Goal: Task Accomplishment & Management: Manage account settings

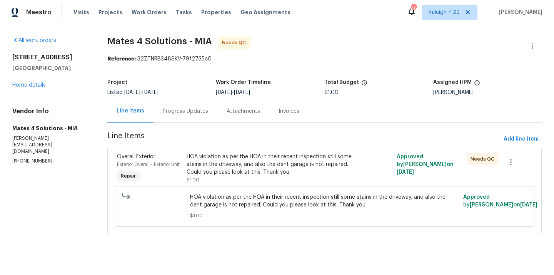
click at [188, 116] on div "Progress Updates" at bounding box center [186, 111] width 64 height 23
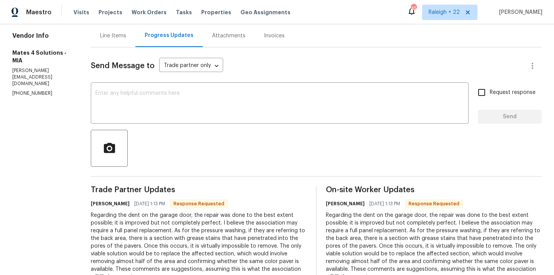
scroll to position [74, 0]
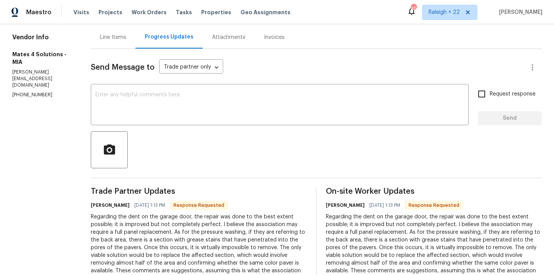
click at [126, 38] on div "Line Items" at bounding box center [113, 37] width 26 height 8
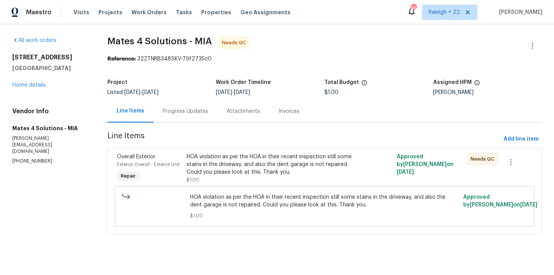
click at [211, 167] on div "HOA violation as per the HOA in their recent inspection still some stains in th…" at bounding box center [272, 164] width 171 height 23
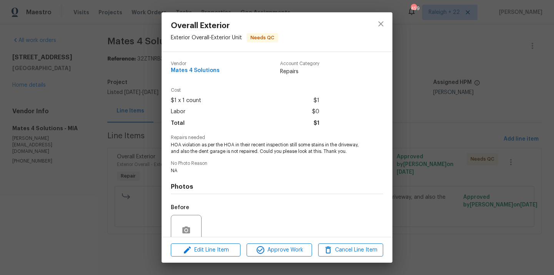
scroll to position [67, 0]
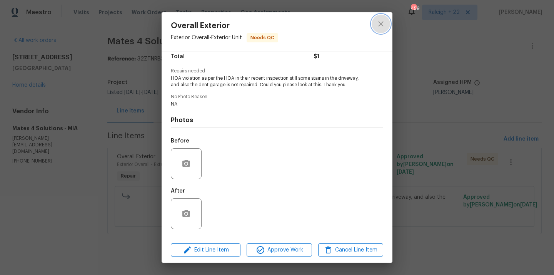
click at [378, 28] on icon "close" at bounding box center [380, 23] width 9 height 9
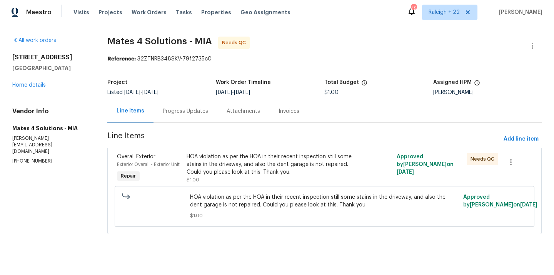
click at [189, 118] on div "Progress Updates" at bounding box center [186, 111] width 64 height 23
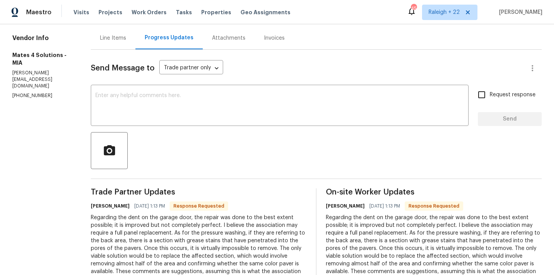
scroll to position [69, 0]
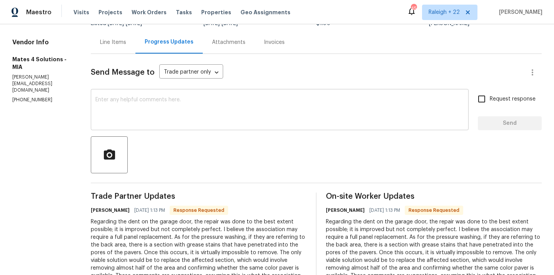
click at [169, 109] on textarea at bounding box center [279, 110] width 369 height 27
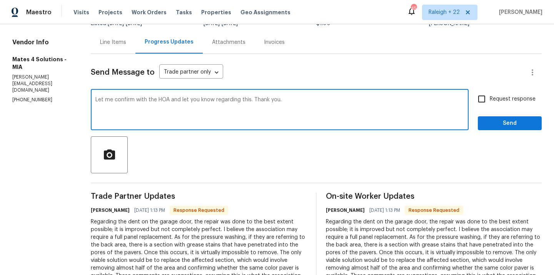
type textarea "Let me confirm with the HOA and let you know regarding this. Thank you."
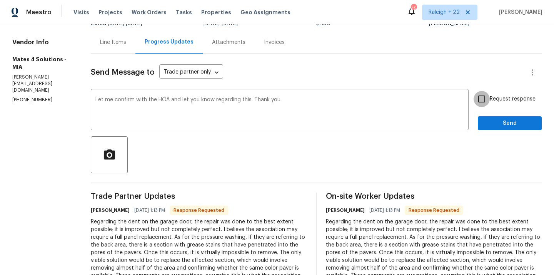
click at [482, 96] on input "Request response" at bounding box center [482, 99] width 16 height 16
checkbox input "true"
click at [486, 118] on button "Send" at bounding box center [510, 123] width 64 height 14
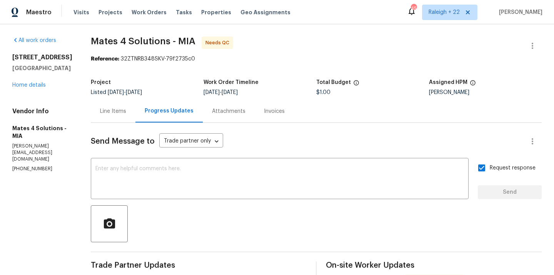
scroll to position [22, 0]
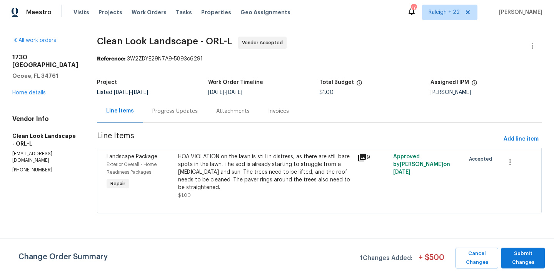
click at [186, 114] on div "Progress Updates" at bounding box center [174, 111] width 45 height 8
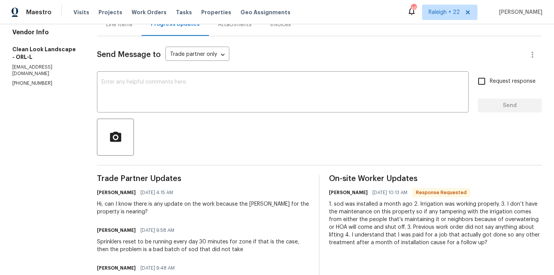
scroll to position [38, 0]
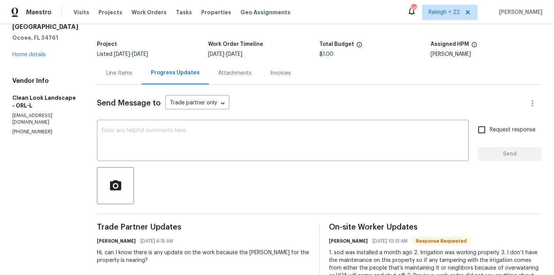
click at [132, 75] on div "Line Items" at bounding box center [119, 73] width 26 height 8
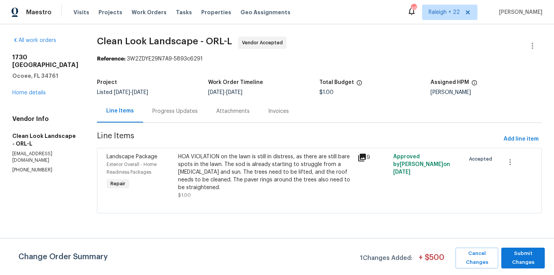
click at [227, 169] on div "HOA VIOLATION on the lawn is still in distress, as there are still bare spots i…" at bounding box center [265, 172] width 175 height 38
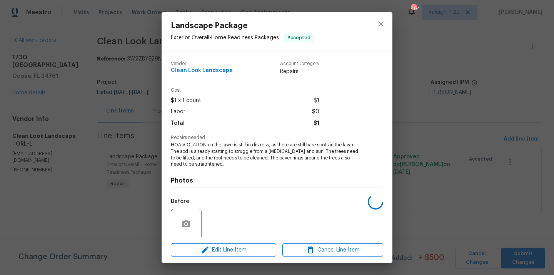
scroll to position [60, 0]
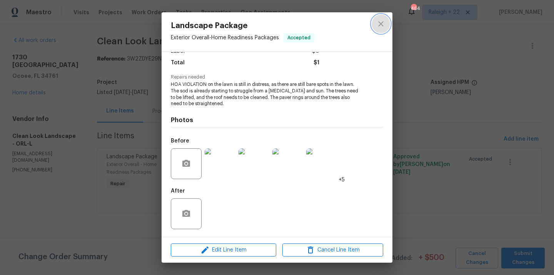
click at [382, 19] on button "close" at bounding box center [381, 24] width 18 height 18
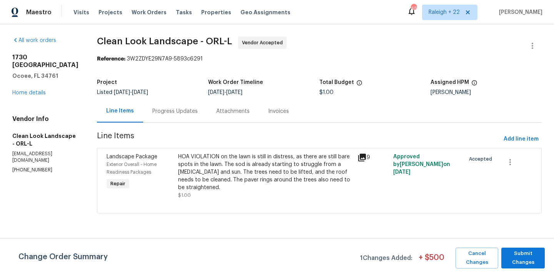
click at [161, 116] on div "Progress Updates" at bounding box center [175, 111] width 64 height 23
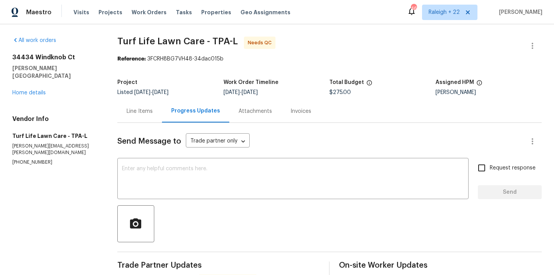
click at [146, 115] on div "Line Items" at bounding box center [139, 111] width 45 height 23
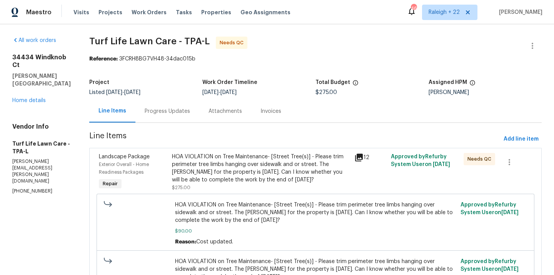
click at [217, 159] on div "HOA VIOLATION on Tree Maintenance- [Street Tree(s)] - Please trim perimeter tre…" at bounding box center [261, 168] width 178 height 31
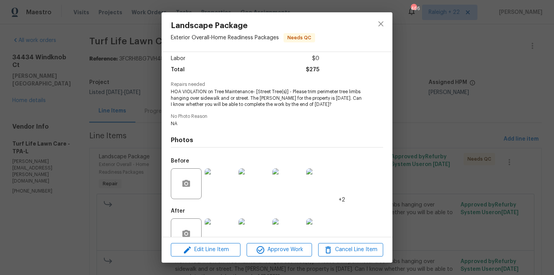
scroll to position [73, 0]
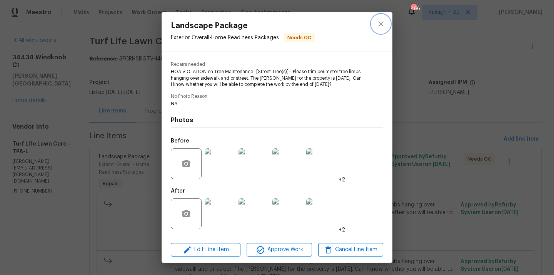
click at [382, 20] on icon "close" at bounding box center [380, 23] width 9 height 9
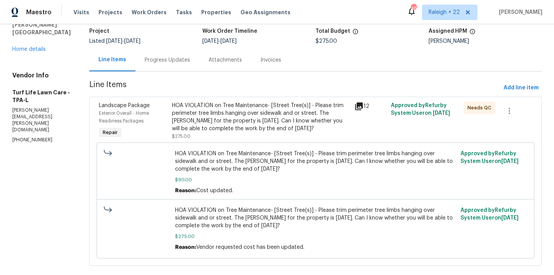
scroll to position [64, 0]
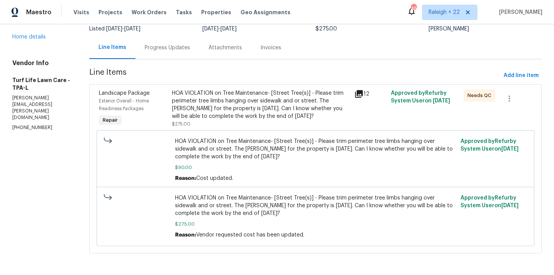
click at [272, 98] on div "HOA VIOLATION on Tree Maintenance- [Street Tree(s)] - Please trim perimeter tre…" at bounding box center [261, 104] width 178 height 31
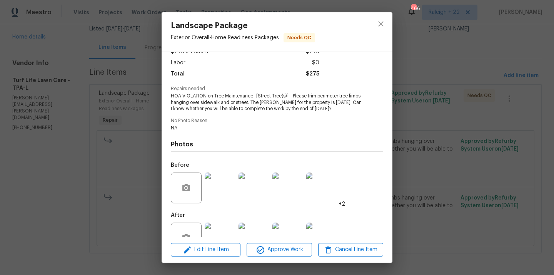
scroll to position [73, 0]
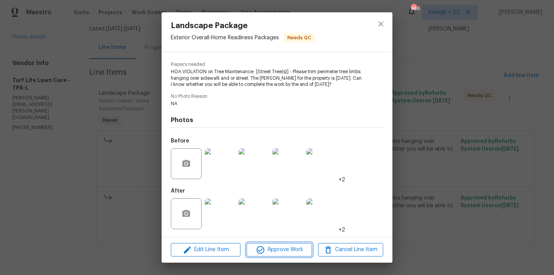
click at [270, 249] on span "Approve Work" at bounding box center [279, 250] width 60 height 10
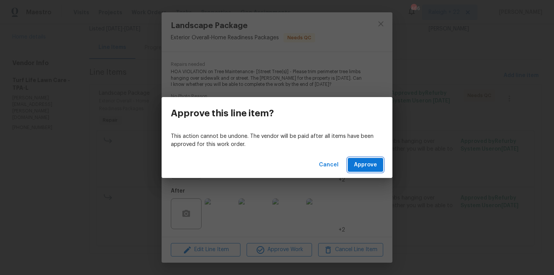
click at [373, 164] on span "Approve" at bounding box center [365, 165] width 23 height 10
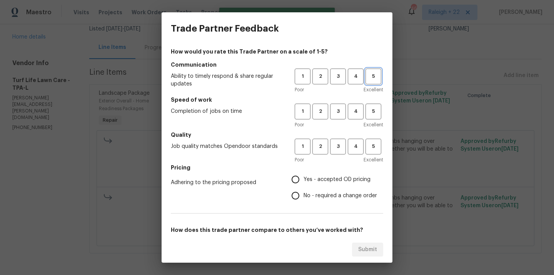
click at [373, 77] on span "5" at bounding box center [373, 76] width 14 height 9
click at [373, 107] on span "5" at bounding box center [373, 111] width 14 height 9
drag, startPoint x: 373, startPoint y: 137, endPoint x: 353, endPoint y: 157, distance: 27.8
click at [373, 138] on h5 "Quality" at bounding box center [277, 135] width 212 height 8
click at [298, 181] on input "Yes - accepted OD pricing" at bounding box center [296, 179] width 16 height 16
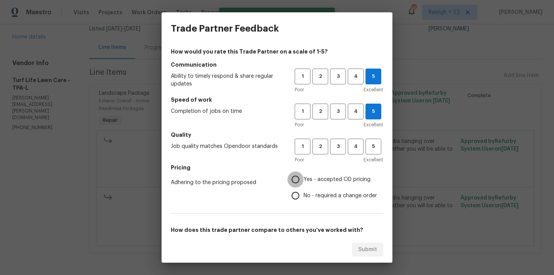
radio input "true"
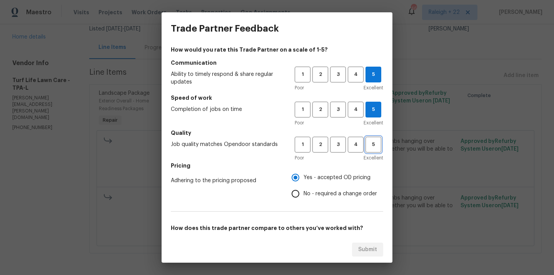
click at [375, 137] on button "5" at bounding box center [374, 145] width 16 height 16
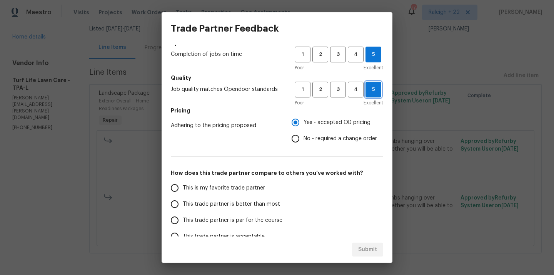
scroll to position [116, 0]
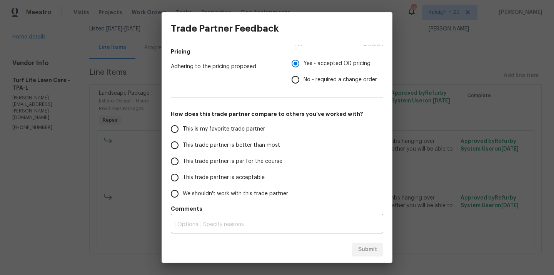
click at [173, 129] on input "This is my favorite trade partner" at bounding box center [175, 129] width 16 height 16
click at [367, 243] on button "Submit" at bounding box center [367, 250] width 31 height 14
radio input "true"
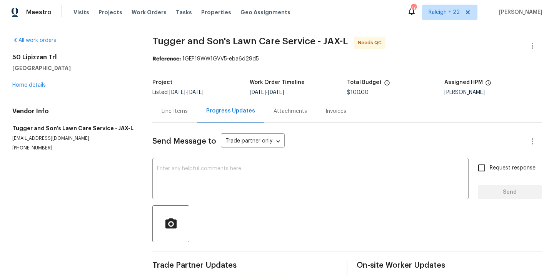
click at [182, 110] on div "Line Items" at bounding box center [175, 111] width 26 height 8
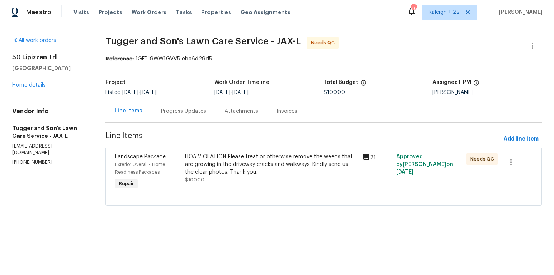
click at [193, 113] on div "Progress Updates" at bounding box center [183, 111] width 45 height 8
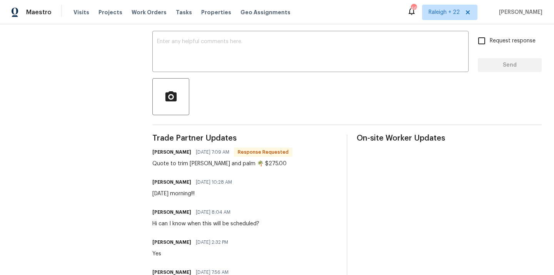
scroll to position [63, 0]
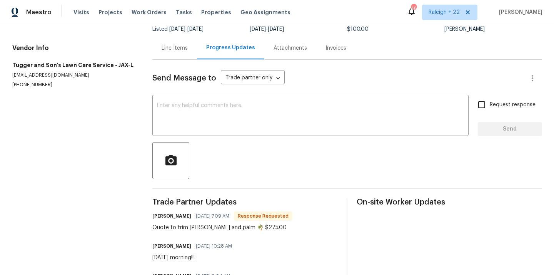
click at [176, 50] on div "Line Items" at bounding box center [175, 48] width 26 height 8
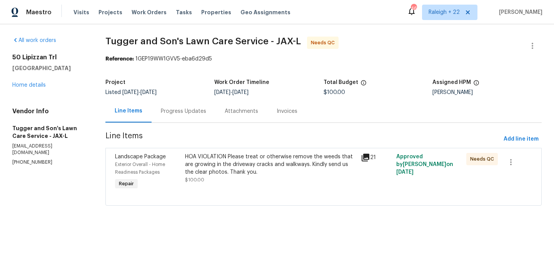
click at [271, 172] on div "HOA VIOLATION Please treat or otherwise remove the weeds that are growing in th…" at bounding box center [270, 164] width 171 height 23
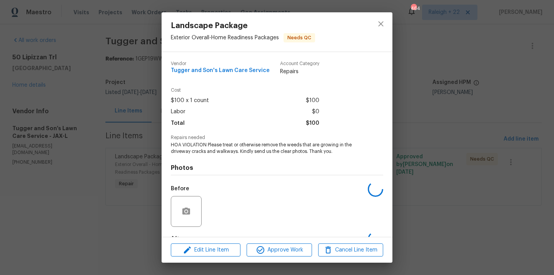
scroll to position [48, 0]
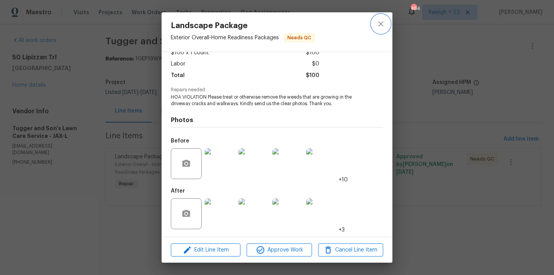
click at [385, 29] on button "close" at bounding box center [381, 24] width 18 height 18
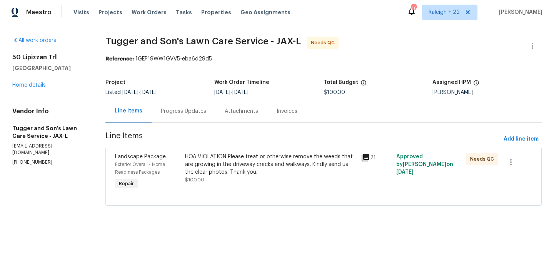
click at [189, 109] on div "Progress Updates" at bounding box center [183, 111] width 45 height 8
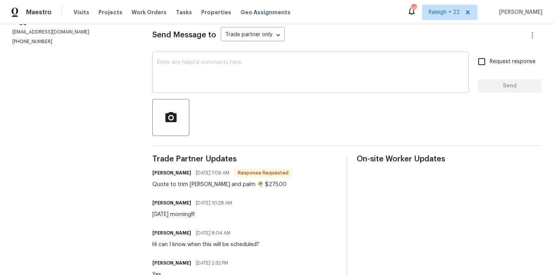
scroll to position [77, 0]
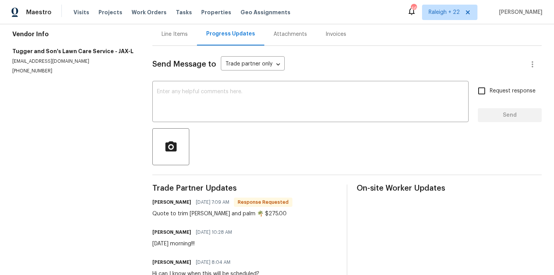
click at [175, 42] on div "Line Items" at bounding box center [174, 34] width 45 height 23
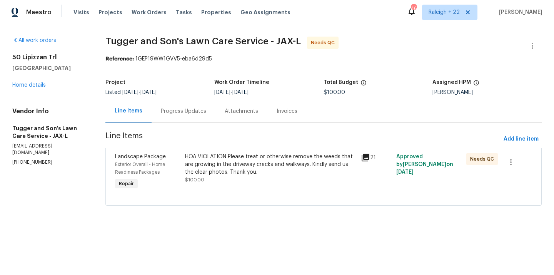
click at [216, 154] on div "HOA VIOLATION Please treat or otherwise remove the weeds that are growing in th…" at bounding box center [270, 164] width 171 height 23
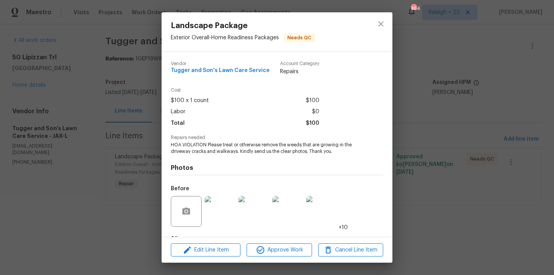
scroll to position [48, 0]
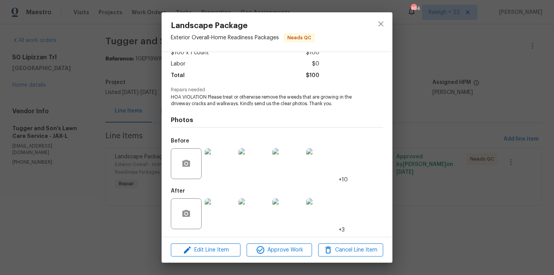
click at [220, 203] on img at bounding box center [220, 213] width 31 height 31
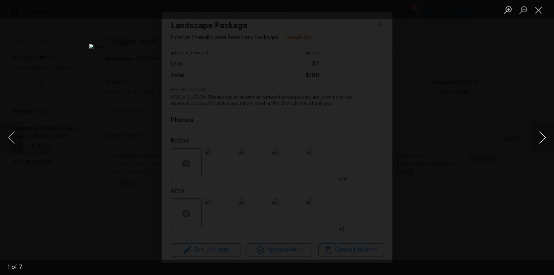
click at [541, 139] on button "Next image" at bounding box center [542, 137] width 23 height 31
click at [543, 135] on button "Next image" at bounding box center [542, 137] width 23 height 31
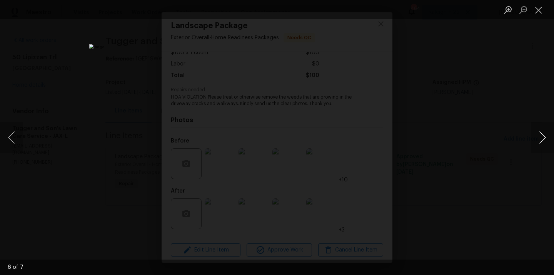
click at [536, 131] on button "Next image" at bounding box center [542, 137] width 23 height 31
click at [536, 132] on button "Next image" at bounding box center [542, 137] width 23 height 31
click at [538, 11] on button "Close lightbox" at bounding box center [538, 9] width 15 height 13
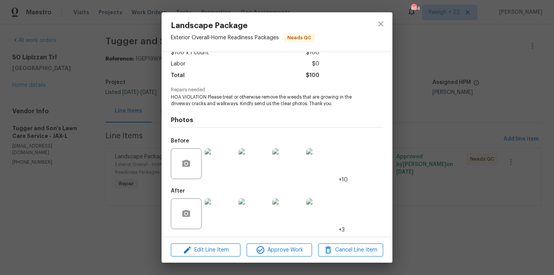
click at [224, 161] on img at bounding box center [220, 163] width 31 height 31
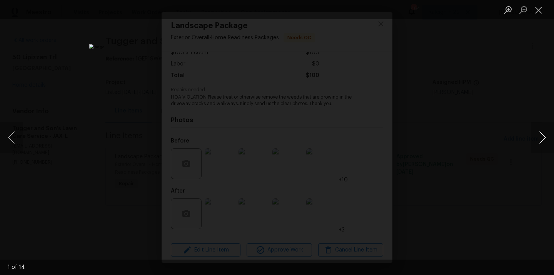
click at [543, 135] on button "Next image" at bounding box center [542, 137] width 23 height 31
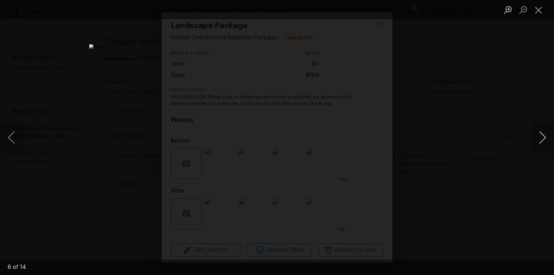
click at [543, 135] on button "Next image" at bounding box center [542, 137] width 23 height 31
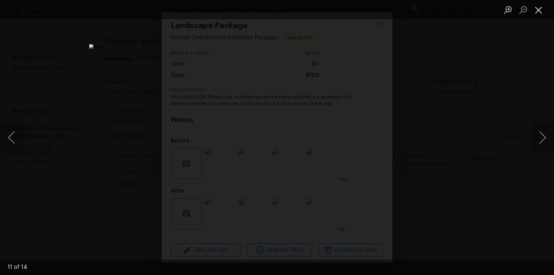
click at [537, 14] on button "Close lightbox" at bounding box center [538, 9] width 15 height 13
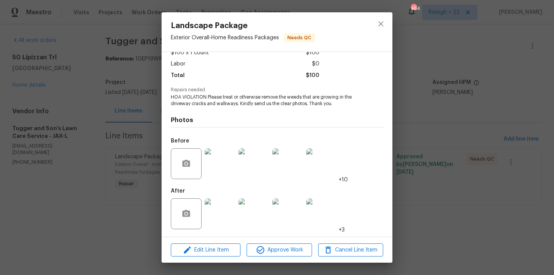
click at [227, 201] on img at bounding box center [220, 213] width 31 height 31
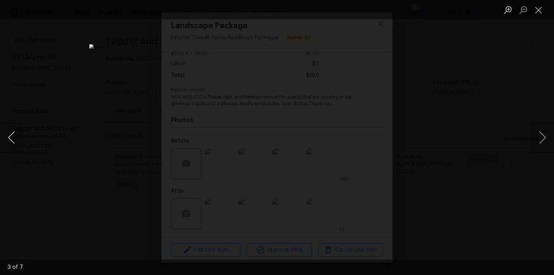
click at [11, 139] on button "Previous image" at bounding box center [11, 137] width 23 height 31
click at [540, 134] on button "Next image" at bounding box center [542, 137] width 23 height 31
click at [534, 134] on button "Next image" at bounding box center [542, 137] width 23 height 31
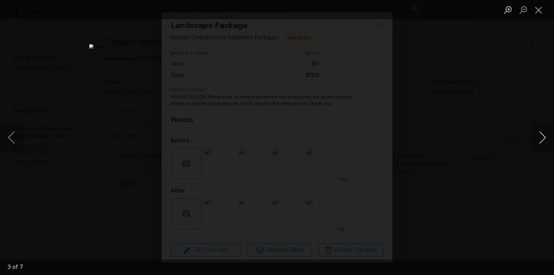
click at [542, 130] on button "Next image" at bounding box center [542, 137] width 23 height 31
click at [537, 137] on button "Next image" at bounding box center [542, 137] width 23 height 31
click at [544, 142] on button "Next image" at bounding box center [542, 137] width 23 height 31
click at [540, 140] on button "Next image" at bounding box center [542, 137] width 23 height 31
click at [538, 10] on button "Close lightbox" at bounding box center [538, 9] width 15 height 13
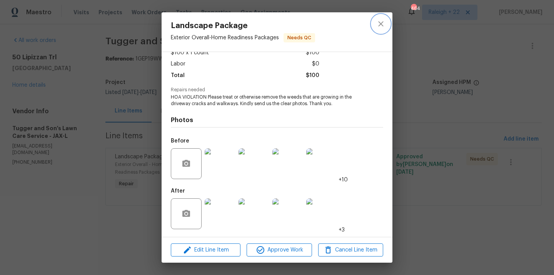
click at [383, 25] on icon "close" at bounding box center [380, 23] width 9 height 9
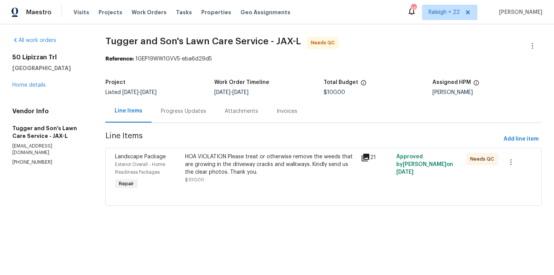
click at [206, 110] on div "Progress Updates" at bounding box center [184, 111] width 64 height 23
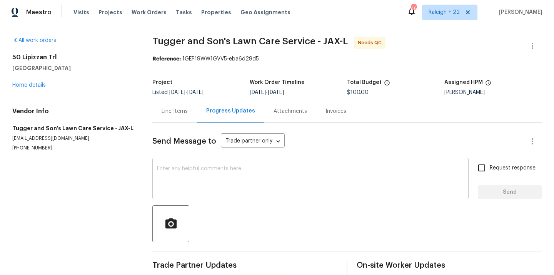
click at [234, 181] on textarea at bounding box center [310, 179] width 307 height 27
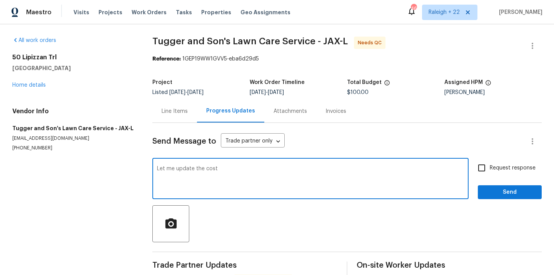
click at [236, 177] on textarea "Let me update the cost" at bounding box center [310, 179] width 307 height 27
type textarea "Let me update the cost. Thank you."
click at [483, 166] on input "Request response" at bounding box center [482, 168] width 16 height 16
checkbox input "true"
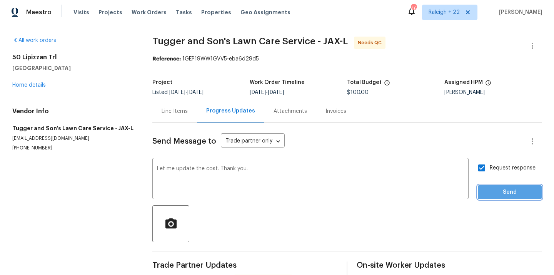
click at [494, 186] on button "Send" at bounding box center [510, 192] width 64 height 14
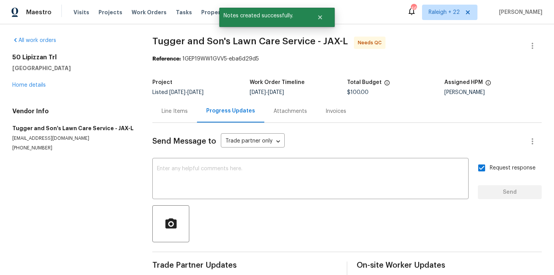
click at [168, 113] on div "Line Items" at bounding box center [175, 111] width 26 height 8
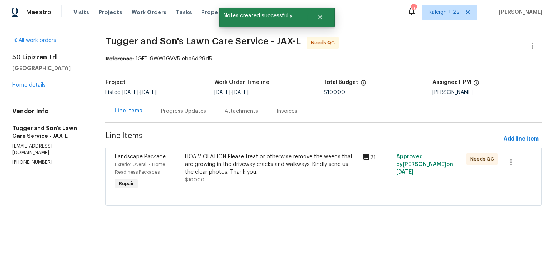
click at [190, 110] on div "Progress Updates" at bounding box center [183, 111] width 45 height 8
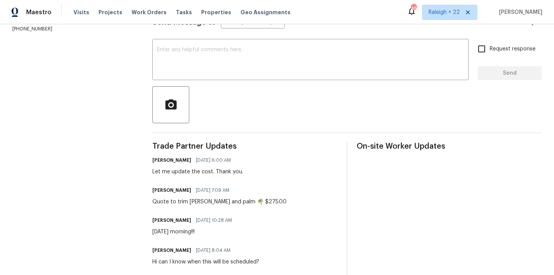
scroll to position [77, 0]
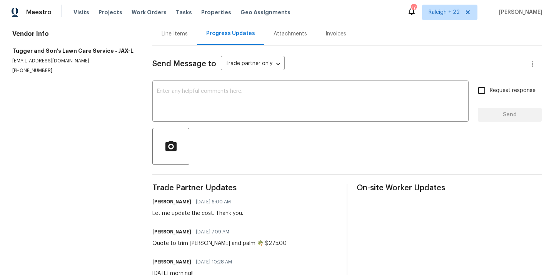
click at [184, 33] on div "Line Items" at bounding box center [175, 34] width 26 height 8
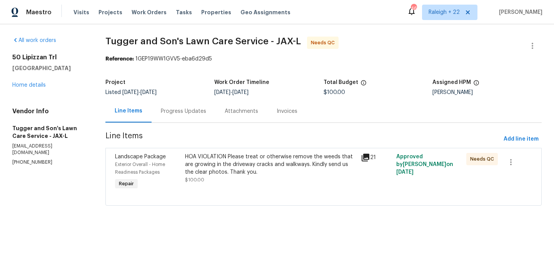
click at [224, 159] on div "HOA VIOLATION Please treat or otherwise remove the weeds that are growing in th…" at bounding box center [270, 164] width 171 height 23
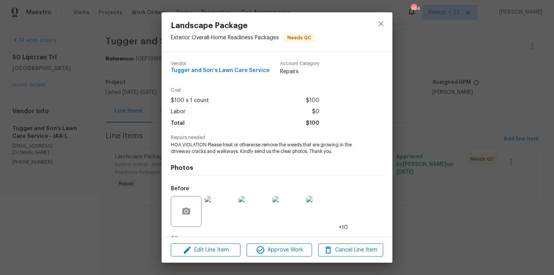
scroll to position [48, 0]
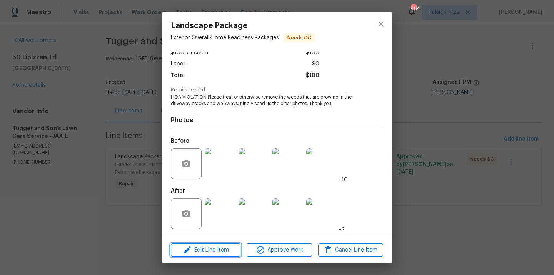
click at [193, 248] on span "Edit Line Item" at bounding box center [205, 250] width 65 height 10
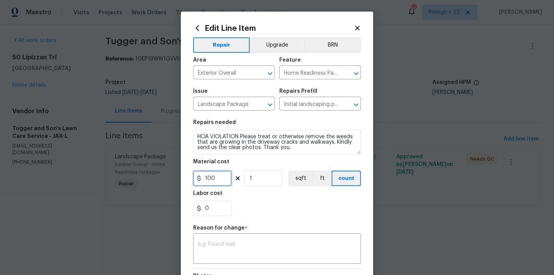
drag, startPoint x: 224, startPoint y: 178, endPoint x: 203, endPoint y: 177, distance: 21.2
click at [203, 177] on input "100" at bounding box center [212, 178] width 38 height 15
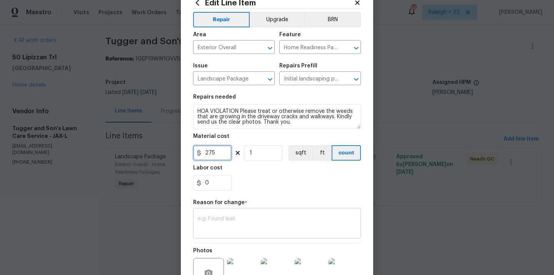
scroll to position [61, 0]
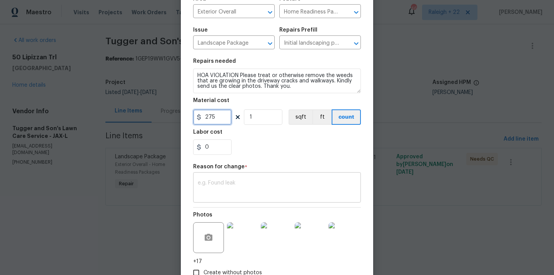
type input "275"
click at [243, 181] on textarea at bounding box center [277, 188] width 159 height 16
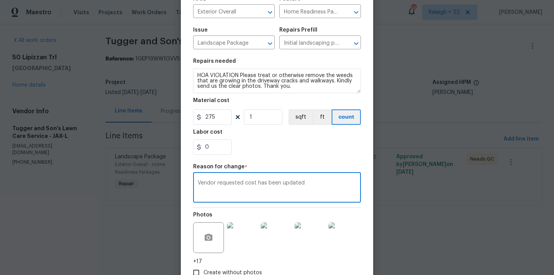
click at [331, 182] on textarea "Vendor requested cost has been updated" at bounding box center [277, 188] width 159 height 16
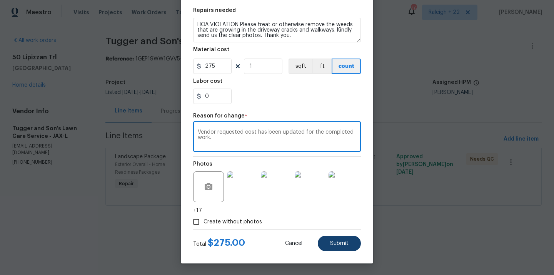
type textarea "Vendor requested cost has been updated for the completed work."
click at [338, 243] on span "Submit" at bounding box center [339, 244] width 18 height 6
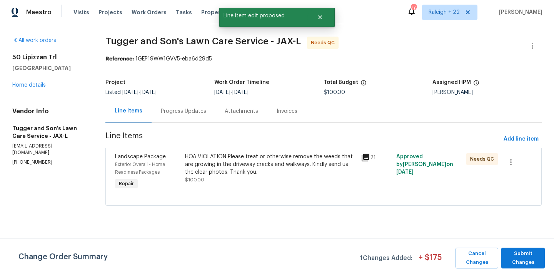
scroll to position [0, 0]
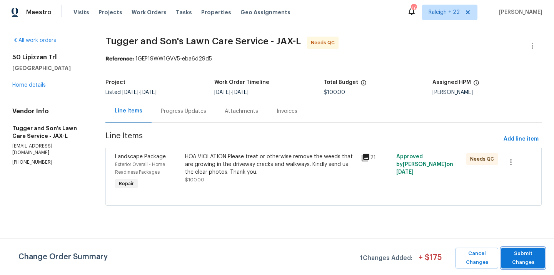
click at [527, 255] on span "Submit Changes" at bounding box center [523, 258] width 36 height 18
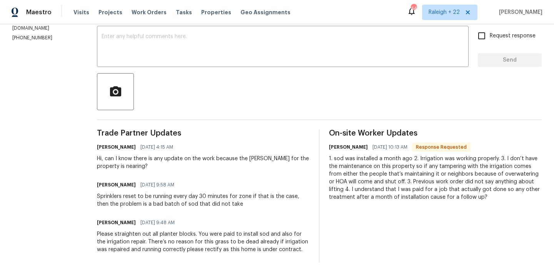
scroll to position [100, 0]
